Goal: Information Seeking & Learning: Find specific fact

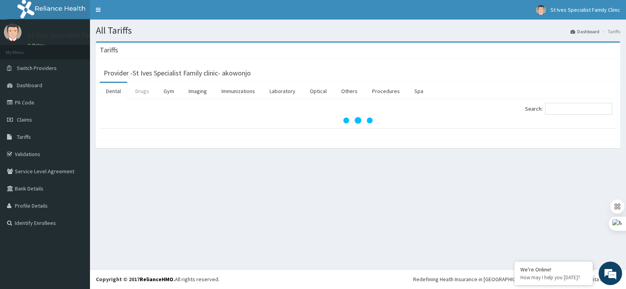
click at [138, 91] on link "Drugs" at bounding box center [142, 91] width 26 height 16
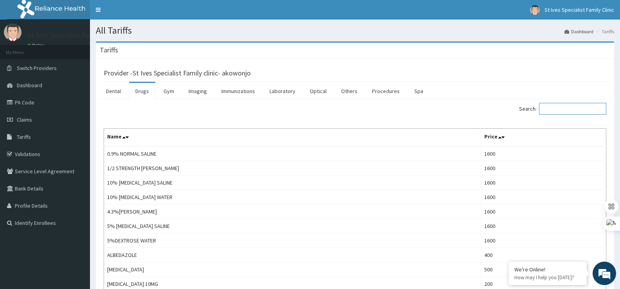
click at [553, 110] on input "Search:" at bounding box center [572, 109] width 67 height 12
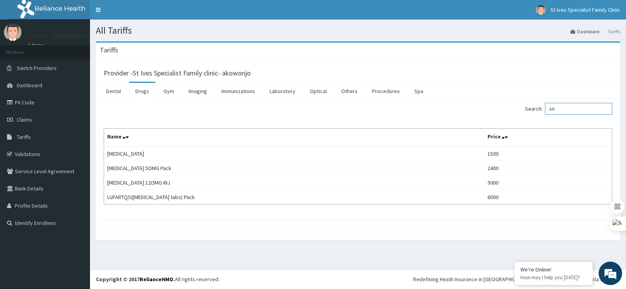
type input "A"
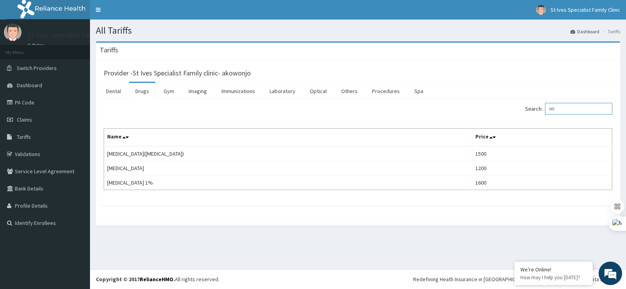
type input "H"
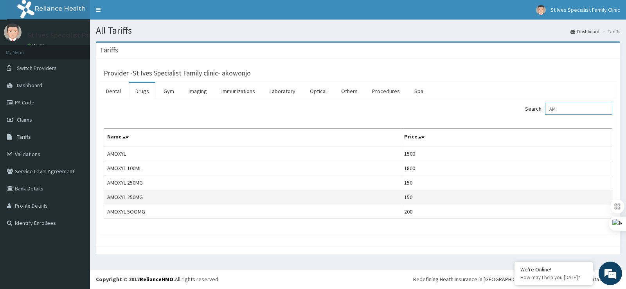
type input "A"
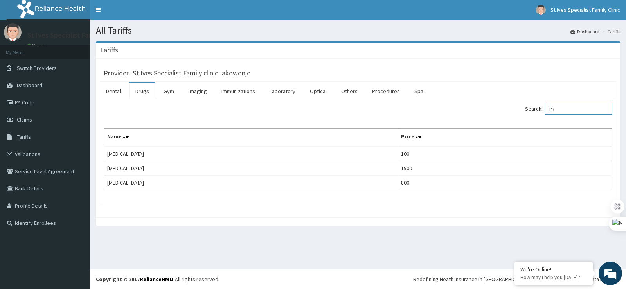
type input "P"
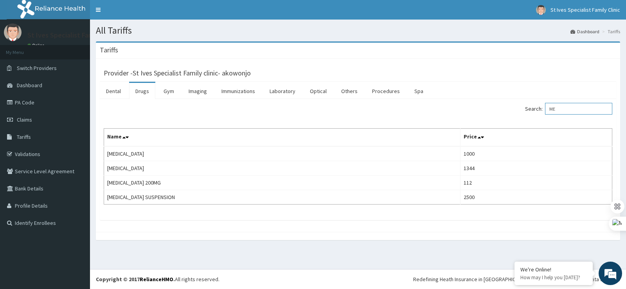
type input "M"
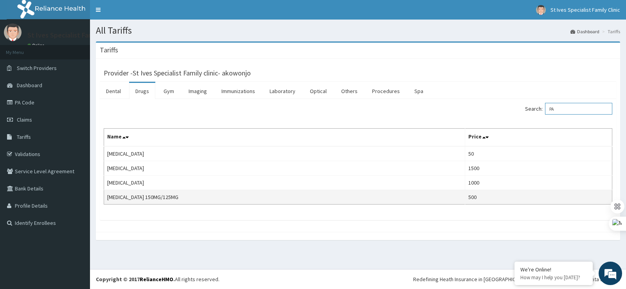
type input "P"
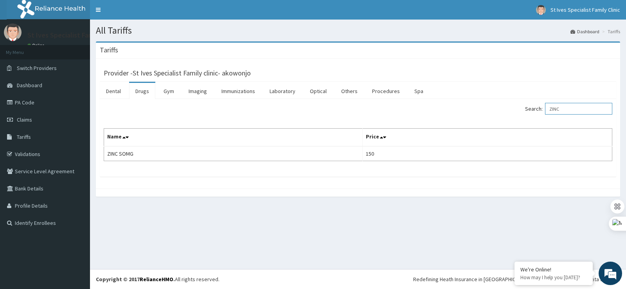
type input "ZINC"
